Goal: Information Seeking & Learning: Learn about a topic

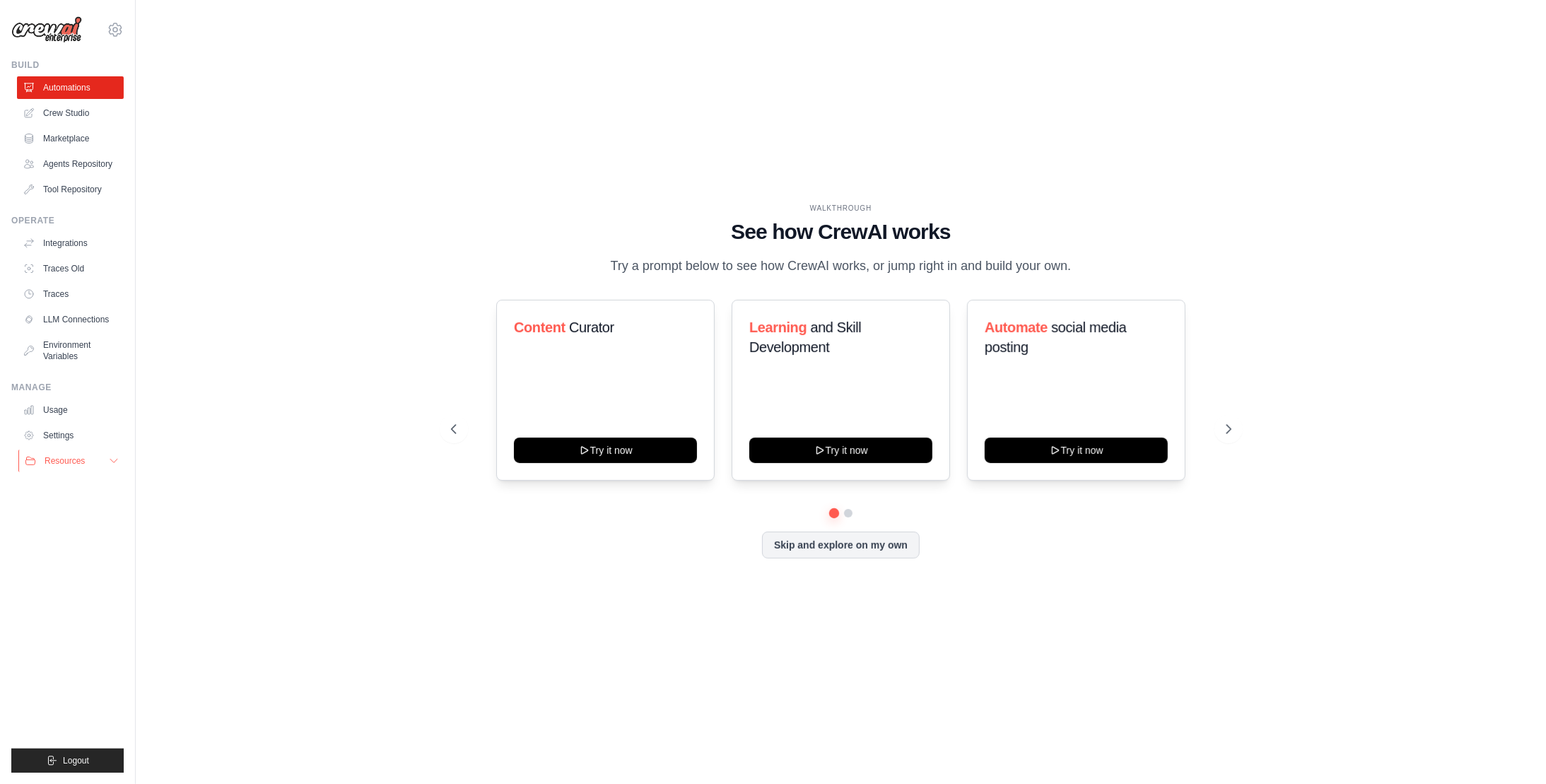
click at [68, 466] on button "Resources" at bounding box center [72, 461] width 107 height 23
click at [65, 241] on link "Integrations" at bounding box center [72, 243] width 107 height 23
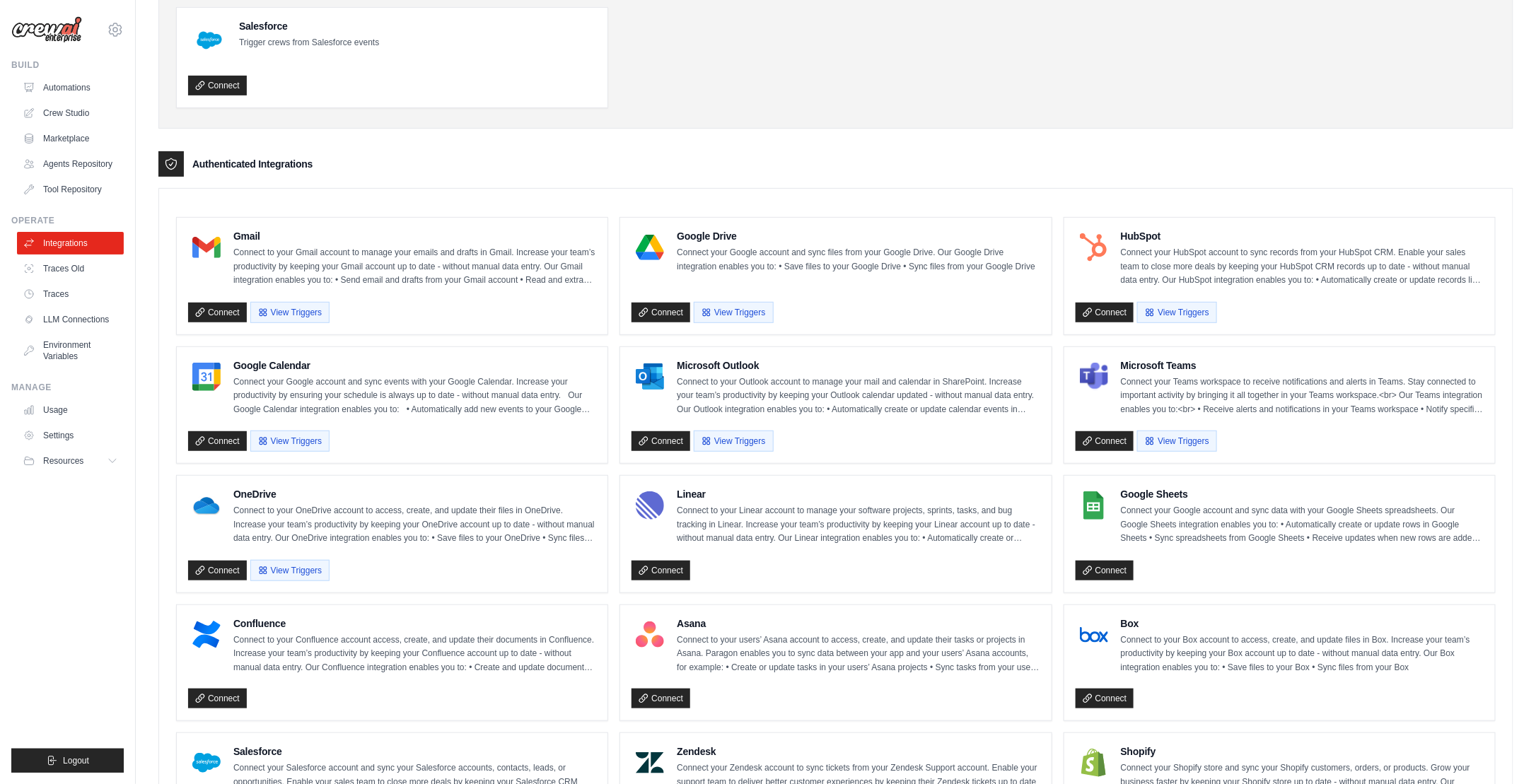
scroll to position [212, 0]
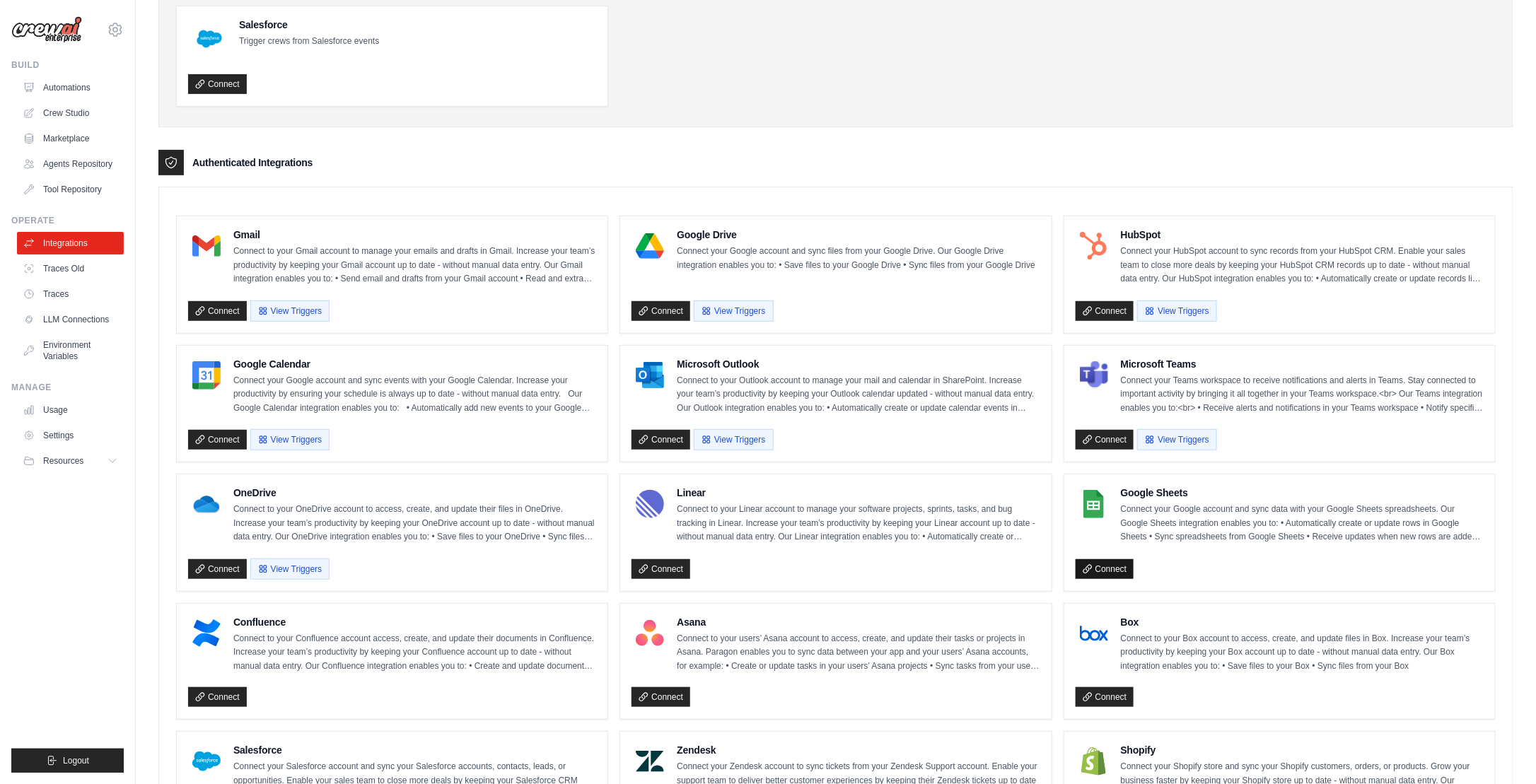
click at [1108, 564] on link "Connect" at bounding box center [1105, 569] width 58 height 19
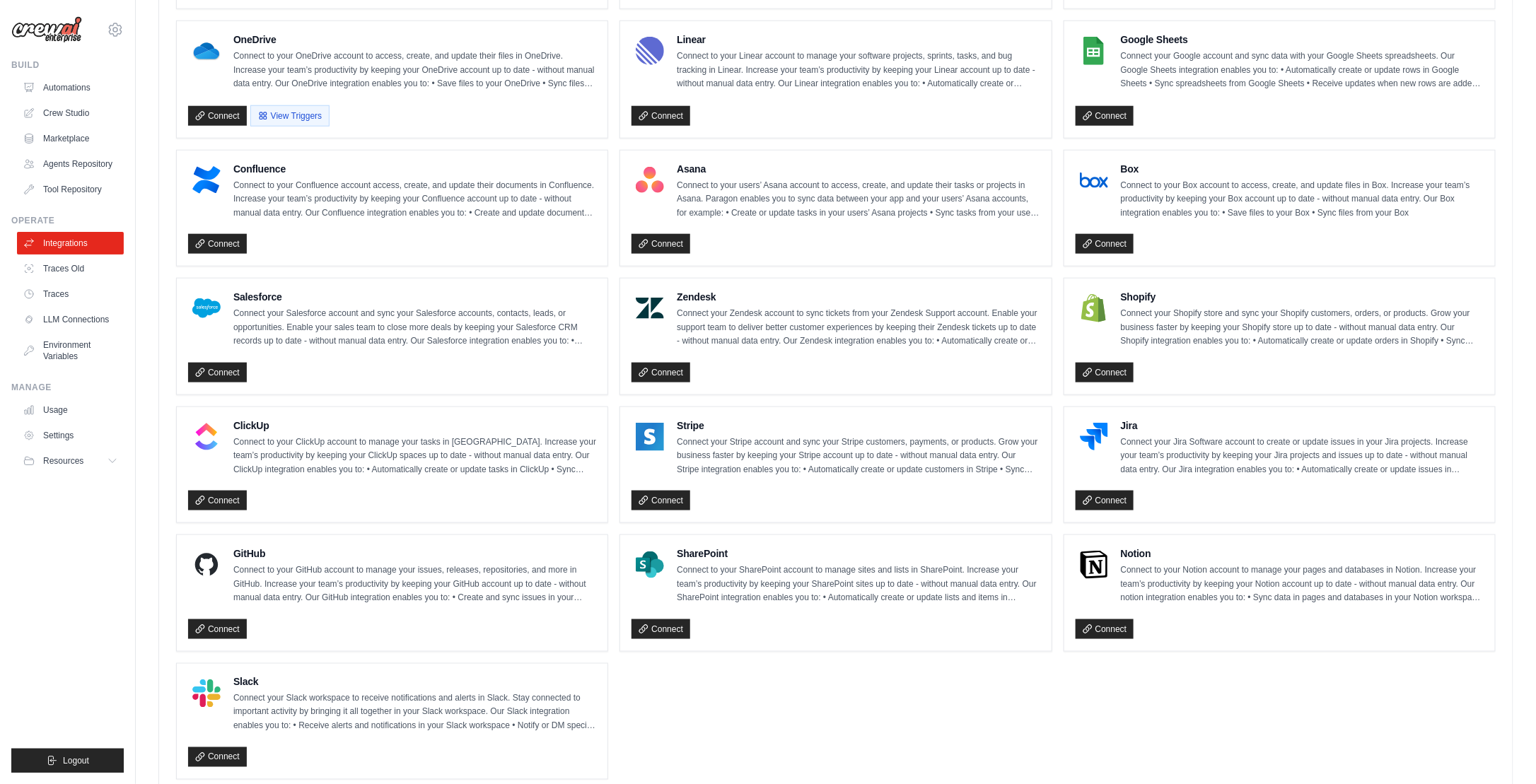
scroll to position [698, 0]
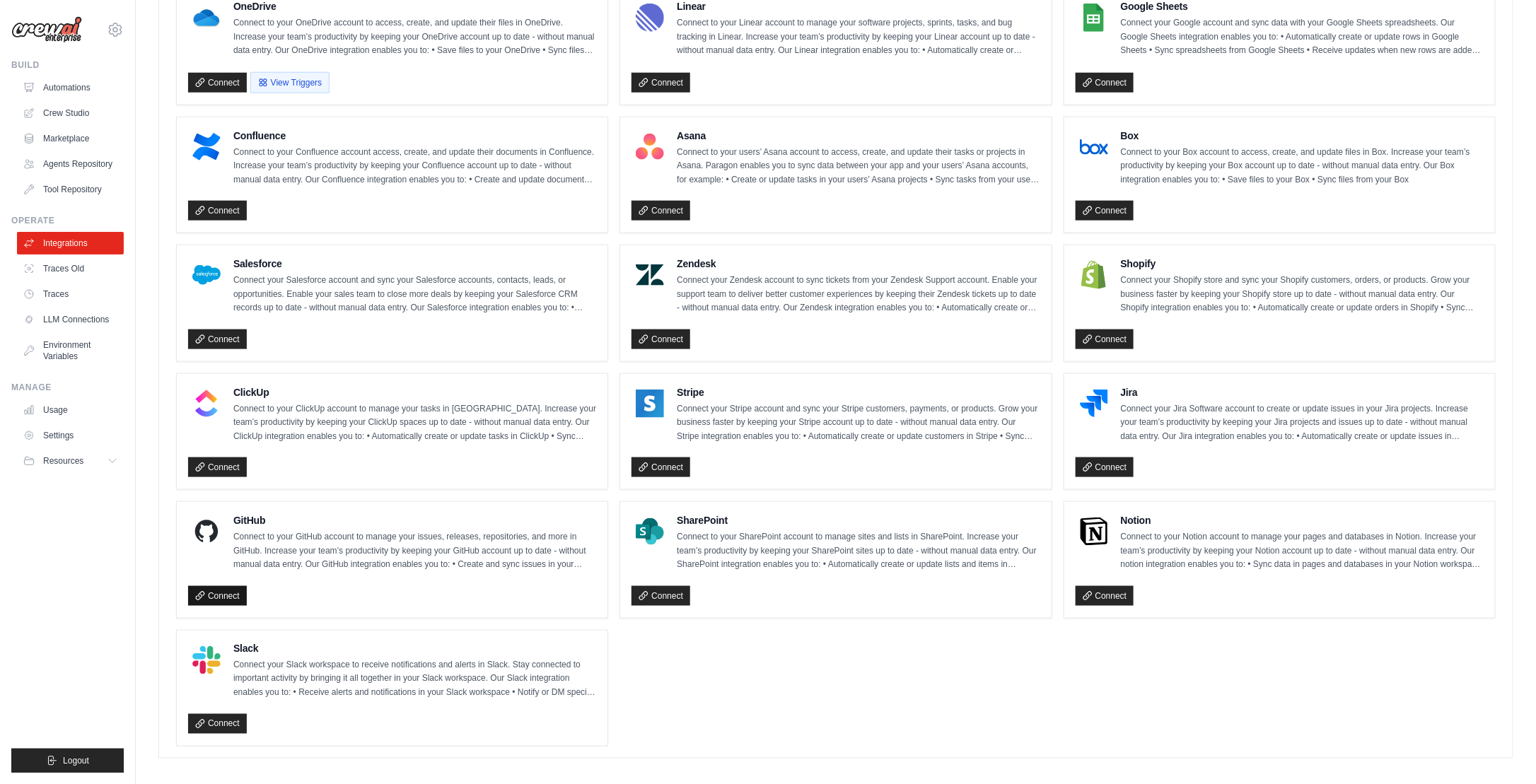
click at [209, 586] on link "Connect" at bounding box center [217, 596] width 58 height 19
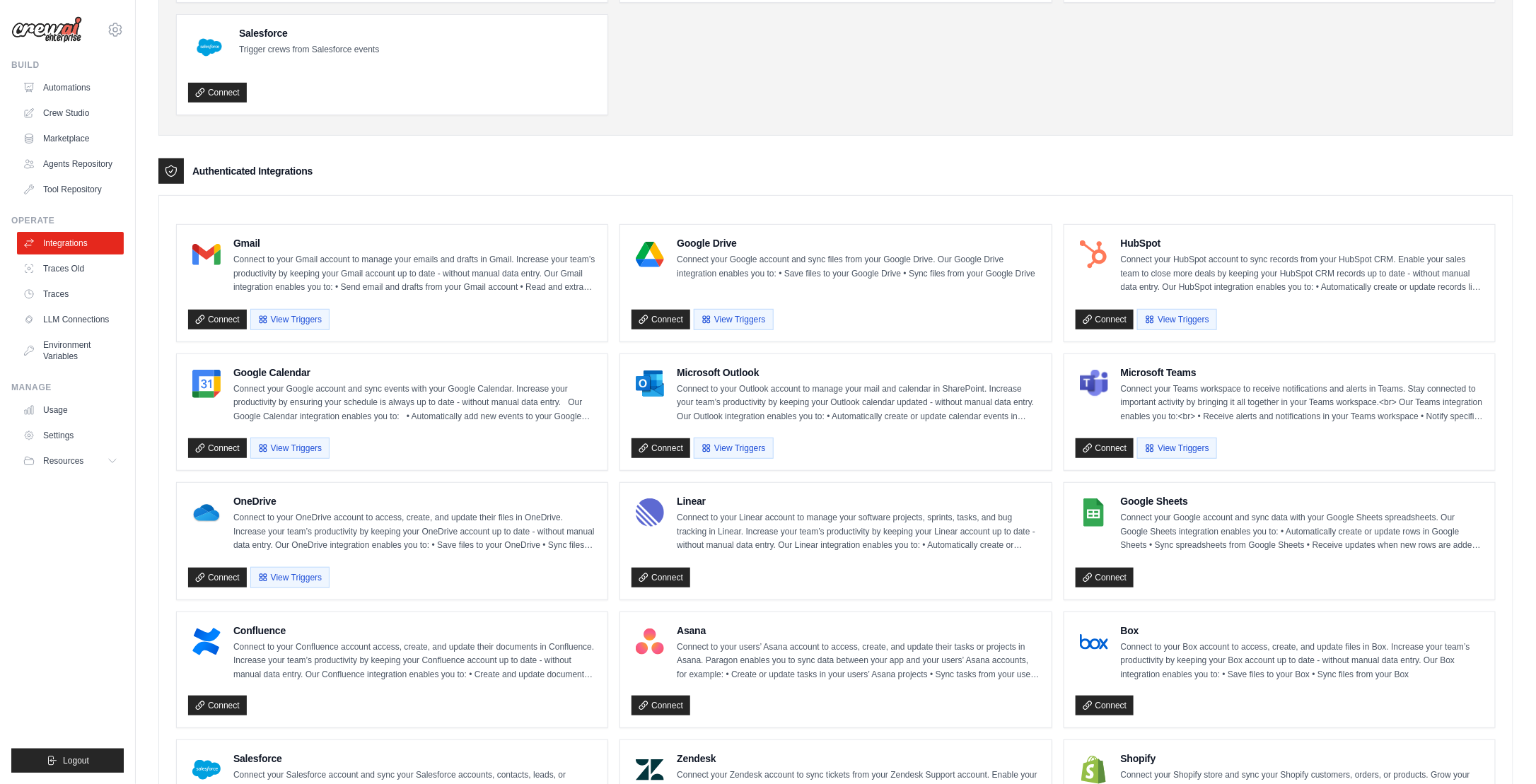
scroll to position [0, 0]
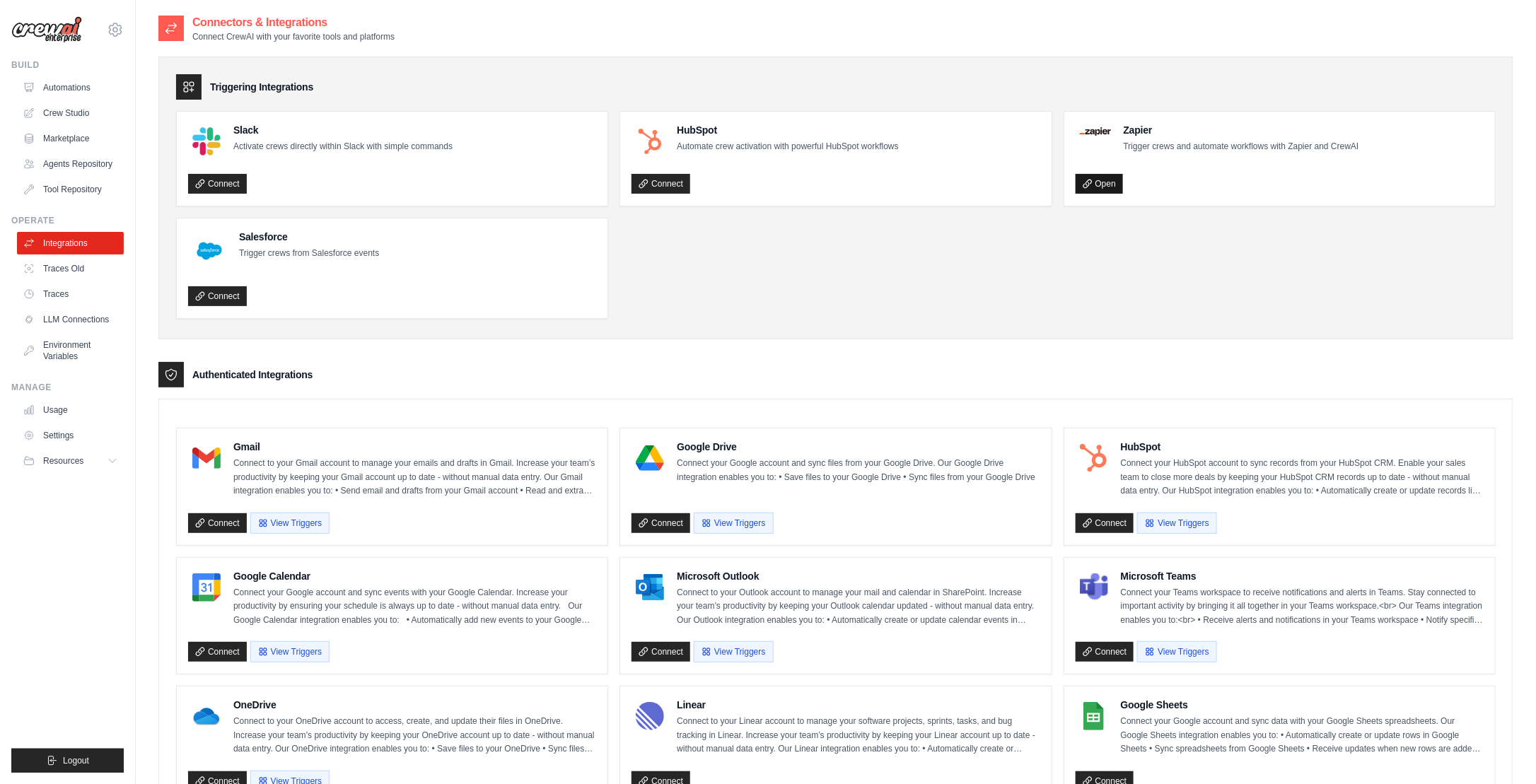
click at [1104, 187] on link "Open" at bounding box center [1100, 184] width 48 height 19
click at [1120, 180] on link "Open" at bounding box center [1100, 184] width 48 height 19
